Goal: Task Accomplishment & Management: Manage account settings

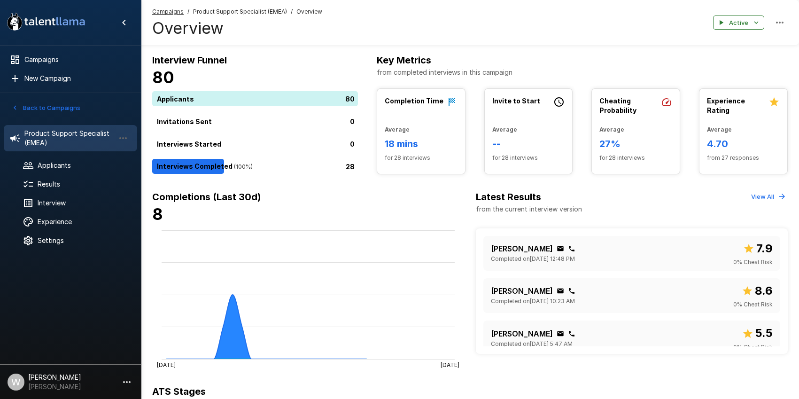
scroll to position [335, 0]
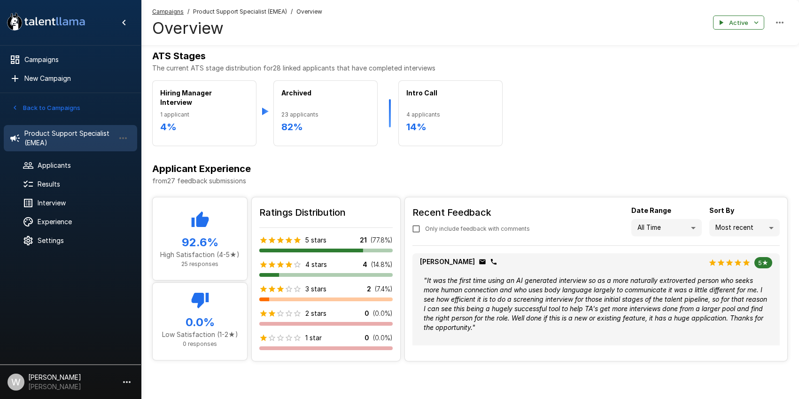
click at [54, 17] on icon ".st0{fill:#FFFFFF;} .st1{fill:#76a4ed;}" at bounding box center [46, 21] width 85 height 24
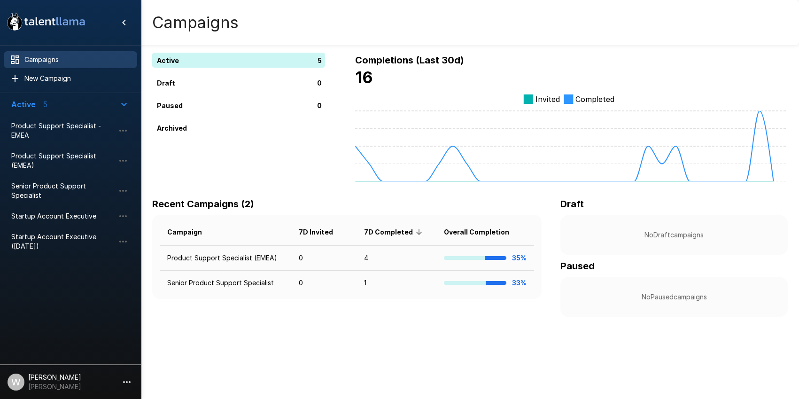
click at [58, 24] on icon ".st0{fill:#FFFFFF;} .st1{fill:#76a4ed;}" at bounding box center [46, 21] width 85 height 24
click at [206, 63] on div "5" at bounding box center [240, 60] width 177 height 15
click at [42, 138] on span "Product Support Specialist - EMEA" at bounding box center [62, 130] width 103 height 19
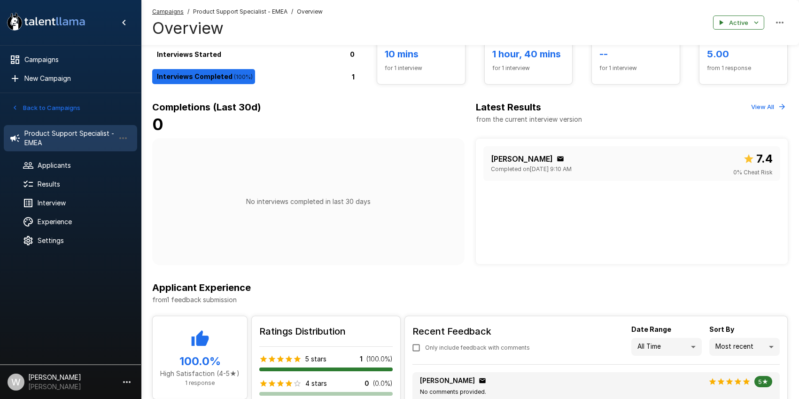
scroll to position [89, 0]
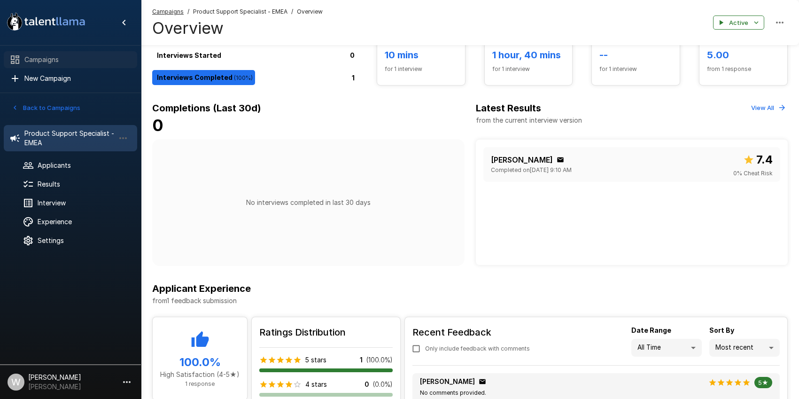
click at [50, 65] on div "Campaigns" at bounding box center [70, 59] width 133 height 17
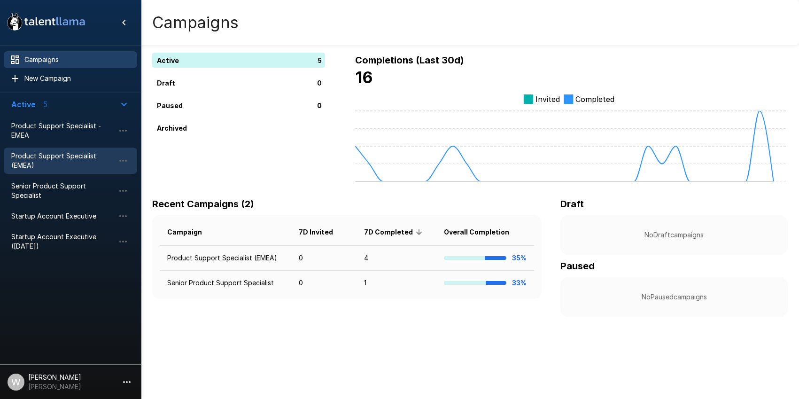
click at [54, 154] on span "Product Support Specialist (EMEA)" at bounding box center [62, 160] width 103 height 19
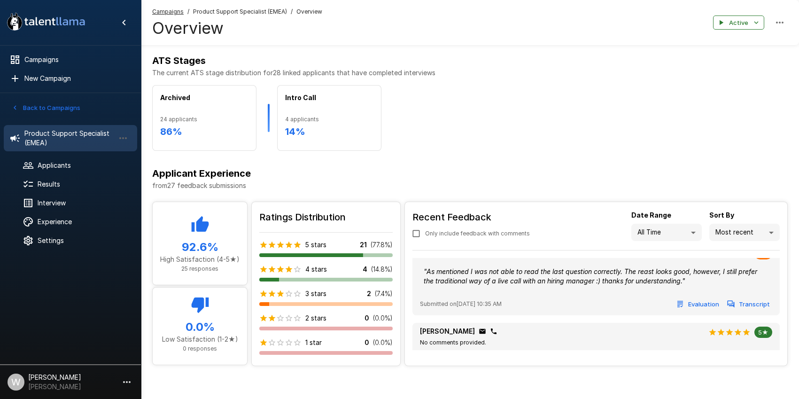
scroll to position [835, 0]
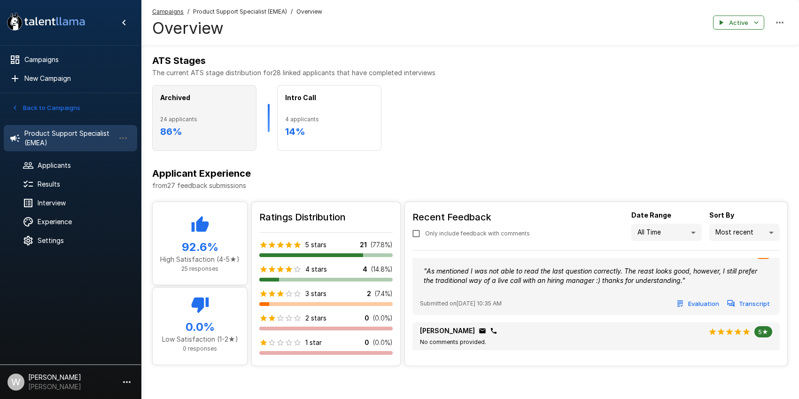
click at [199, 122] on span "24 applicants" at bounding box center [204, 119] width 88 height 9
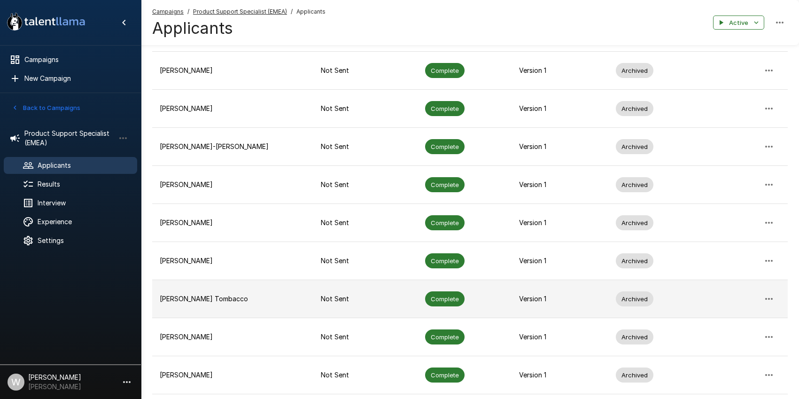
scroll to position [236, 0]
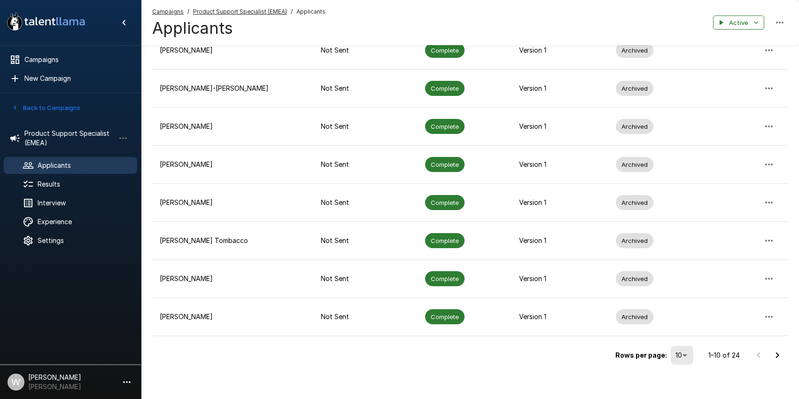
click at [683, 364] on li "50" at bounding box center [682, 362] width 28 height 17
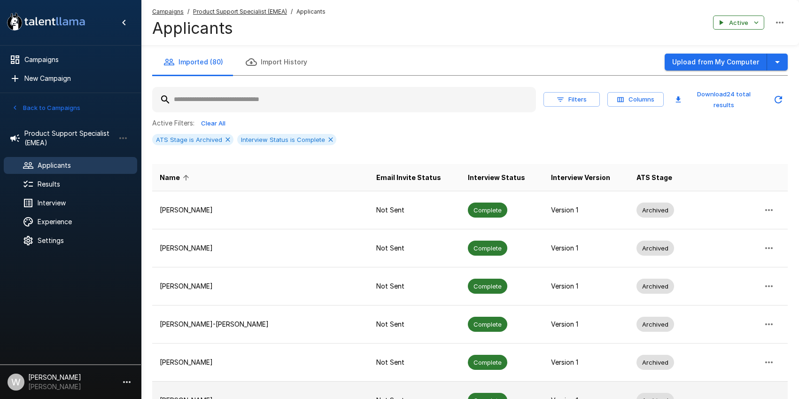
scroll to position [768, 0]
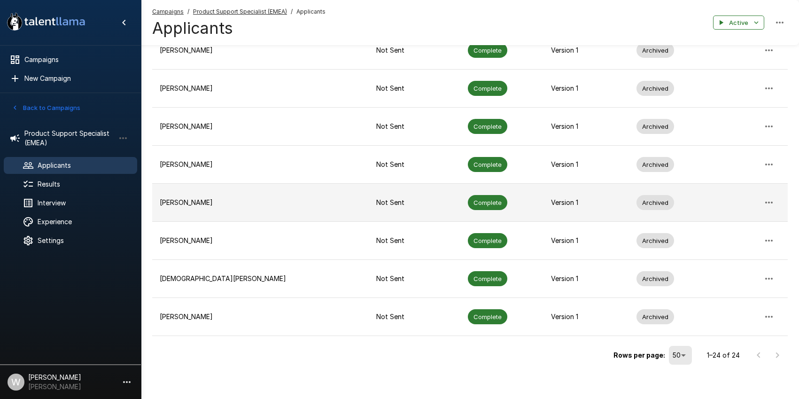
click at [174, 198] on p "[PERSON_NAME]" at bounding box center [260, 202] width 201 height 9
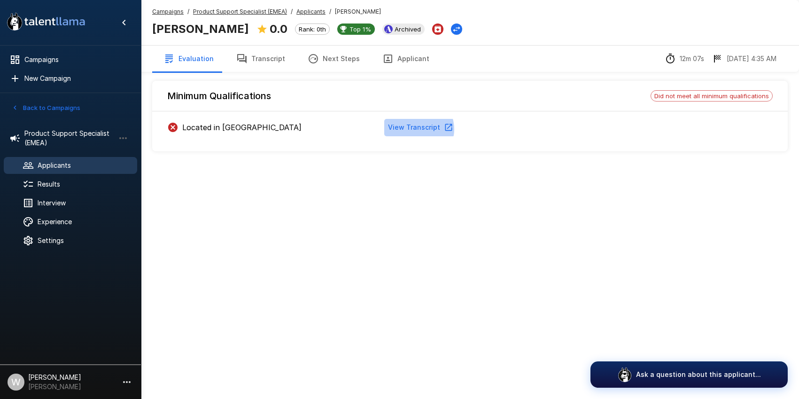
click at [417, 129] on button "View Transcript" at bounding box center [419, 127] width 71 height 17
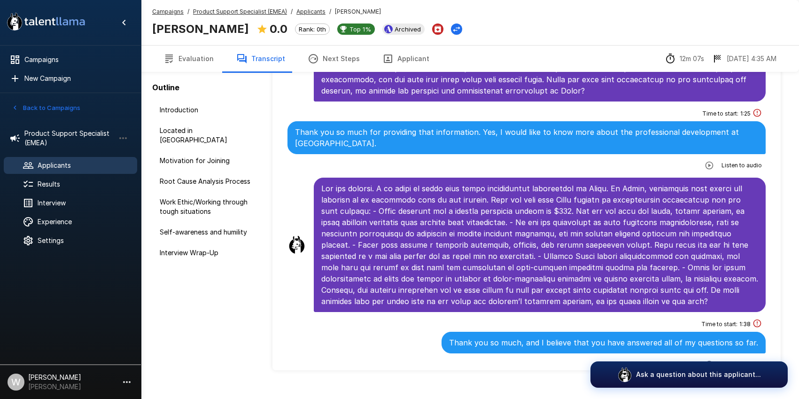
scroll to position [51, 0]
